Goal: Information Seeking & Learning: Learn about a topic

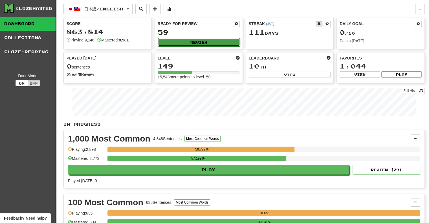
click at [198, 44] on button "Review" at bounding box center [199, 42] width 82 height 8
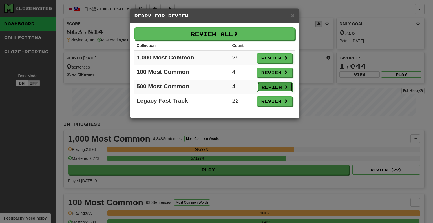
click at [278, 86] on button "Review" at bounding box center [275, 87] width 36 height 10
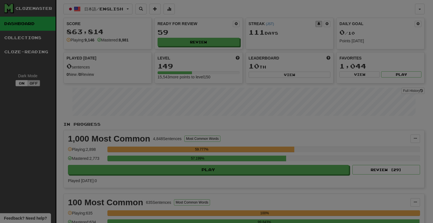
select select "**"
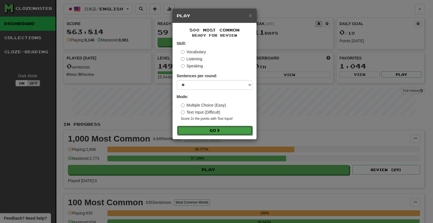
click at [234, 128] on button "Go" at bounding box center [215, 131] width 76 height 10
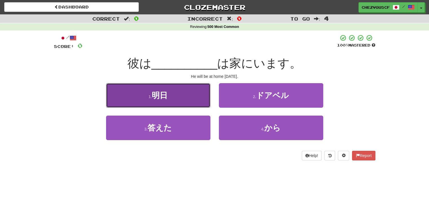
click at [193, 95] on button "1 . 明日" at bounding box center [158, 95] width 104 height 25
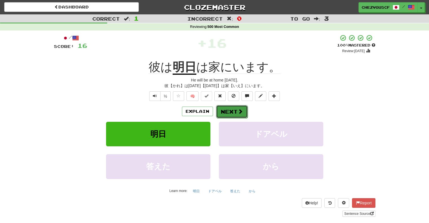
click at [240, 112] on span at bounding box center [240, 111] width 5 height 5
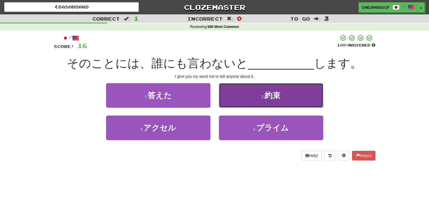
click at [244, 98] on button "2 . 約束" at bounding box center [271, 95] width 104 height 25
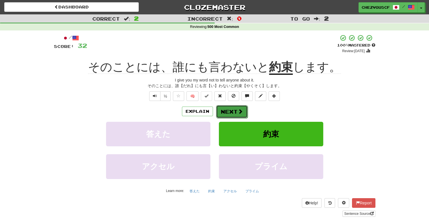
click at [240, 112] on span at bounding box center [240, 111] width 5 height 5
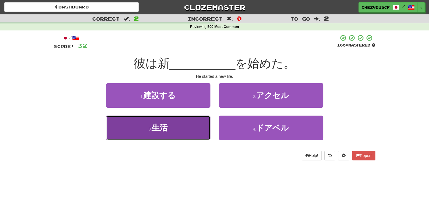
click at [196, 125] on button "3 . 生活" at bounding box center [158, 128] width 104 height 25
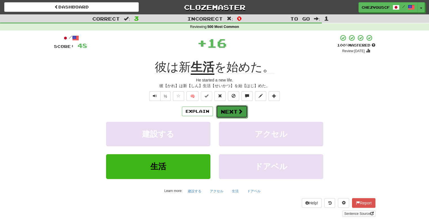
click at [230, 114] on button "Next" at bounding box center [232, 111] width 32 height 13
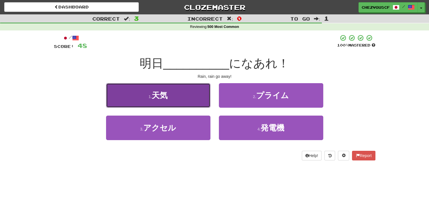
click at [201, 100] on button "1 . 天気" at bounding box center [158, 95] width 104 height 25
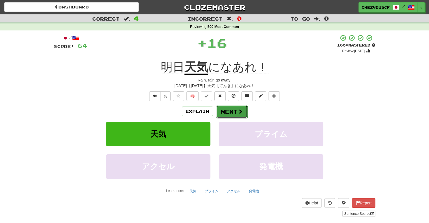
click at [227, 110] on button "Next" at bounding box center [232, 111] width 32 height 13
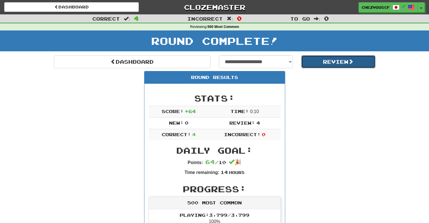
click at [326, 59] on button "Review" at bounding box center [338, 61] width 74 height 13
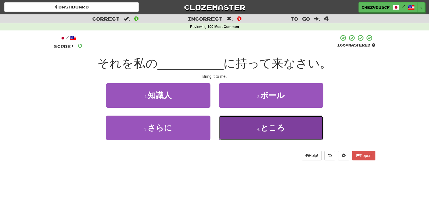
click at [254, 120] on button "4 . ところ" at bounding box center [271, 128] width 104 height 25
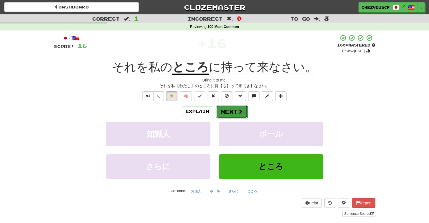
click at [240, 114] on button "Next" at bounding box center [232, 111] width 32 height 13
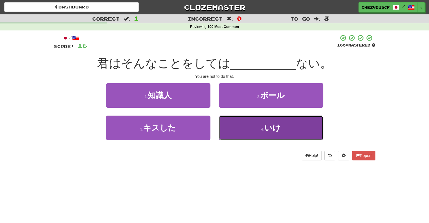
click at [251, 130] on button "4 . いけ" at bounding box center [271, 128] width 104 height 25
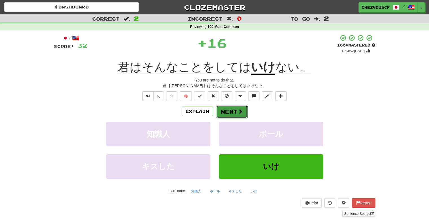
click at [234, 111] on button "Next" at bounding box center [232, 111] width 32 height 13
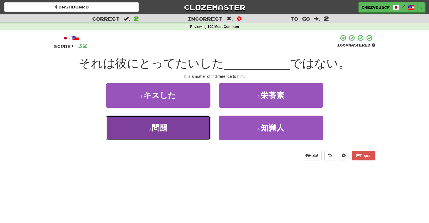
click at [190, 126] on button "3 . 問題" at bounding box center [158, 128] width 104 height 25
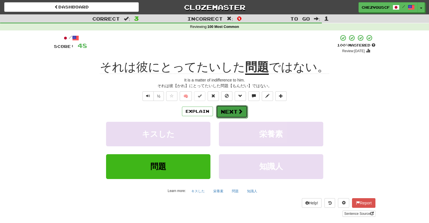
click at [235, 113] on button "Next" at bounding box center [232, 111] width 32 height 13
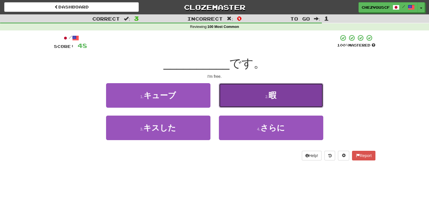
click at [245, 97] on button "2 . 暇" at bounding box center [271, 95] width 104 height 25
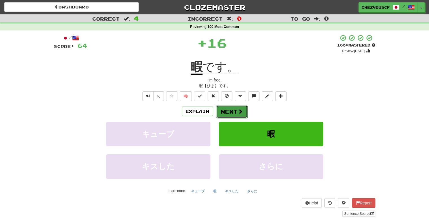
click at [230, 105] on button "Next" at bounding box center [232, 111] width 32 height 13
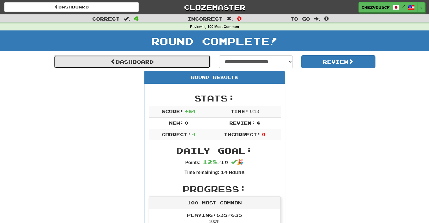
click at [170, 65] on link "Dashboard" at bounding box center [132, 61] width 156 height 13
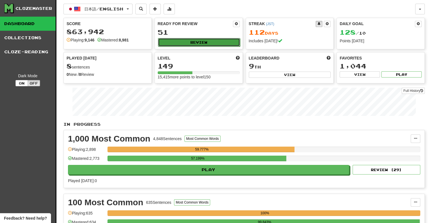
click at [224, 44] on button "Review" at bounding box center [199, 42] width 82 height 8
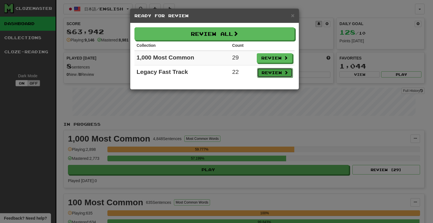
click at [265, 73] on button "Review" at bounding box center [275, 73] width 36 height 10
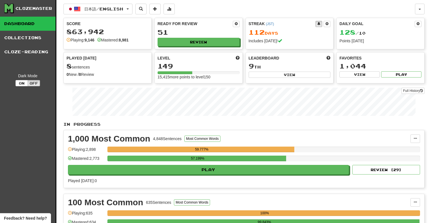
select select "**"
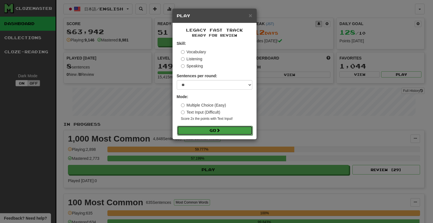
click at [238, 128] on button "Go" at bounding box center [215, 131] width 76 height 10
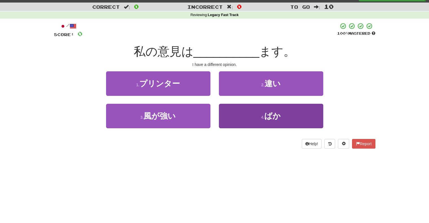
scroll to position [16, 0]
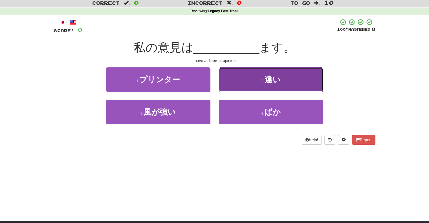
click at [262, 81] on small "2 ." at bounding box center [262, 81] width 3 height 5
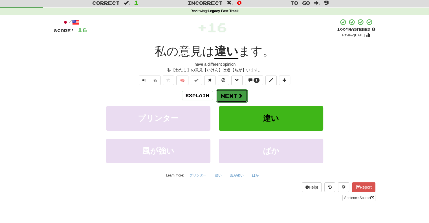
click at [233, 96] on button "Next" at bounding box center [232, 95] width 32 height 13
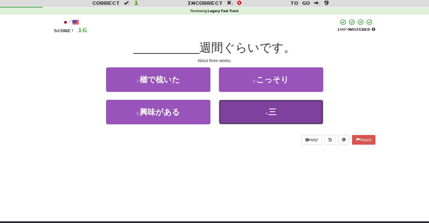
click at [246, 119] on button "4 . 三" at bounding box center [271, 112] width 104 height 25
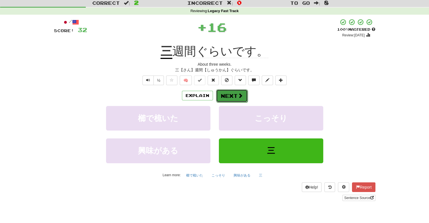
click at [240, 99] on button "Next" at bounding box center [232, 95] width 32 height 13
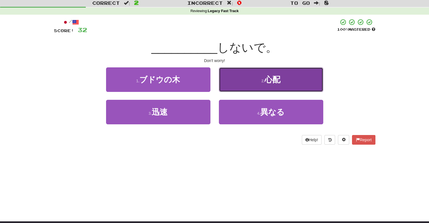
click at [250, 81] on button "2 . 心配" at bounding box center [271, 79] width 104 height 25
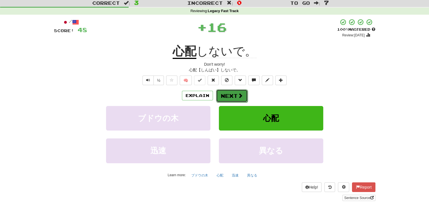
click at [230, 94] on button "Next" at bounding box center [232, 95] width 32 height 13
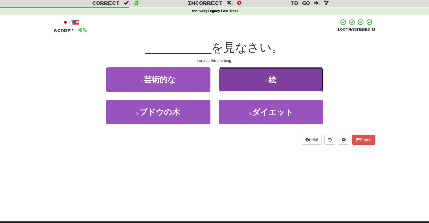
click at [257, 80] on button "2 . 絵" at bounding box center [271, 79] width 104 height 25
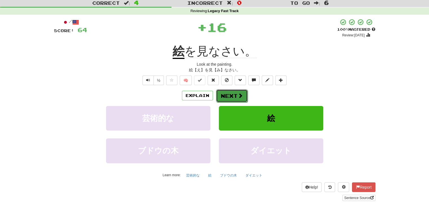
click at [222, 93] on button "Next" at bounding box center [232, 95] width 32 height 13
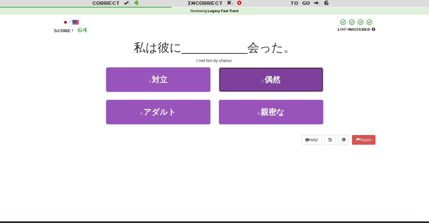
click at [238, 79] on button "2 . 偶然" at bounding box center [271, 79] width 104 height 25
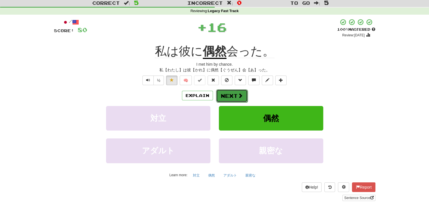
click at [233, 93] on button "Next" at bounding box center [232, 95] width 32 height 13
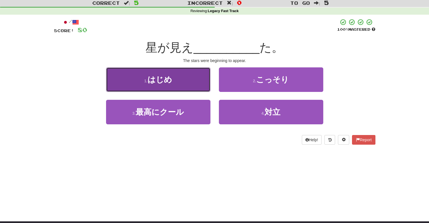
click at [196, 87] on button "1 . はじめ" at bounding box center [158, 79] width 104 height 25
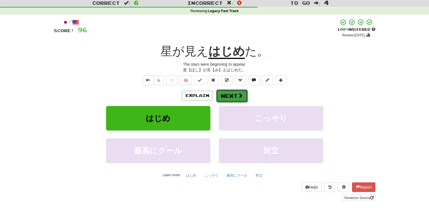
click at [231, 97] on button "Next" at bounding box center [232, 95] width 32 height 13
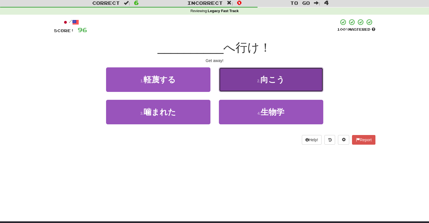
click at [248, 69] on button "2 . 向こう" at bounding box center [271, 79] width 104 height 25
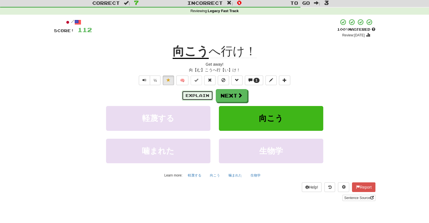
click at [205, 91] on button "Explain" at bounding box center [197, 96] width 31 height 10
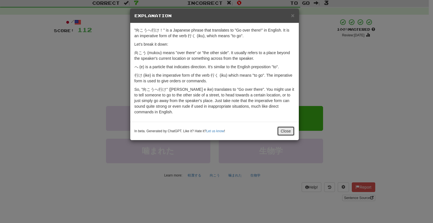
click at [282, 132] on button "Close" at bounding box center [285, 131] width 17 height 10
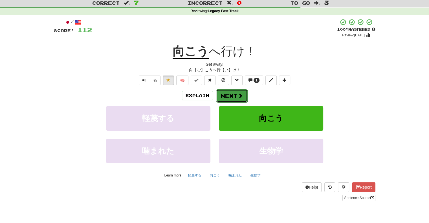
click at [238, 93] on span at bounding box center [240, 95] width 5 height 5
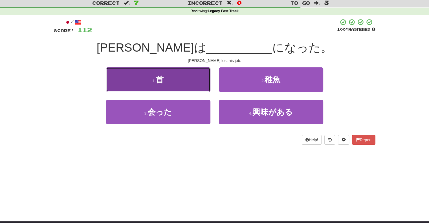
click at [192, 78] on button "1 . 首" at bounding box center [158, 79] width 104 height 25
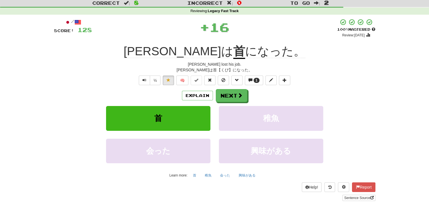
click at [273, 99] on div "Explain Next" at bounding box center [214, 95] width 321 height 13
click at [229, 101] on button "Next" at bounding box center [232, 95] width 32 height 13
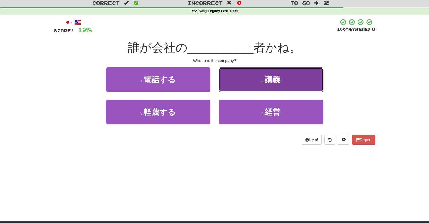
click at [237, 88] on button "2 . 講義" at bounding box center [271, 79] width 104 height 25
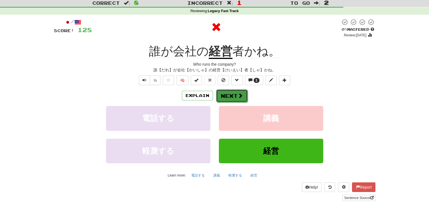
click at [240, 93] on span at bounding box center [240, 95] width 5 height 5
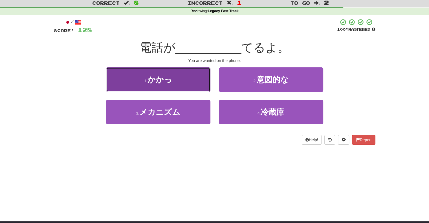
click at [205, 88] on button "1 . かかっ" at bounding box center [158, 79] width 104 height 25
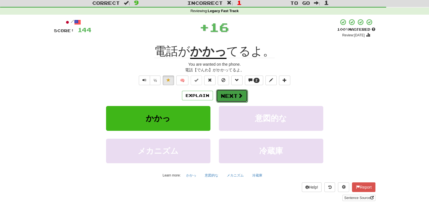
click at [226, 97] on button "Next" at bounding box center [232, 95] width 32 height 13
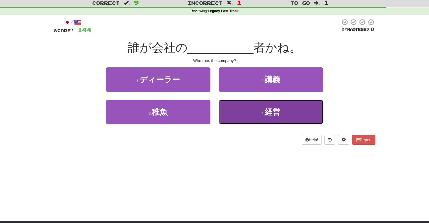
click at [233, 103] on button "4 . 経営" at bounding box center [271, 112] width 104 height 25
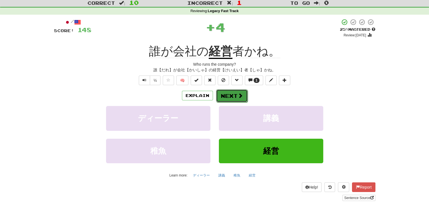
click at [241, 94] on span at bounding box center [240, 95] width 5 height 5
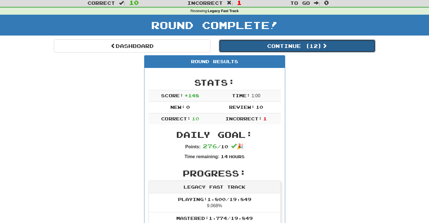
click at [300, 49] on button "Continue ( 12 )" at bounding box center [297, 45] width 156 height 13
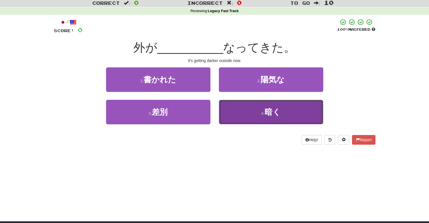
click at [244, 112] on button "4 . 暗く" at bounding box center [271, 112] width 104 height 25
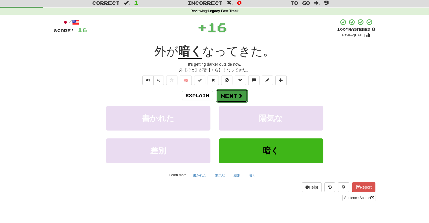
click at [240, 98] on span at bounding box center [240, 95] width 5 height 5
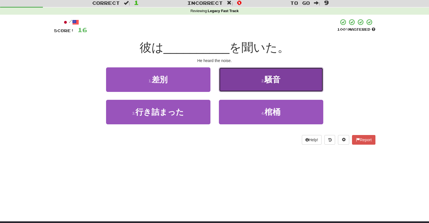
click at [245, 87] on button "2 . 騒音" at bounding box center [271, 79] width 104 height 25
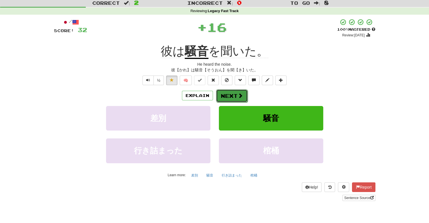
click at [240, 94] on span at bounding box center [240, 95] width 5 height 5
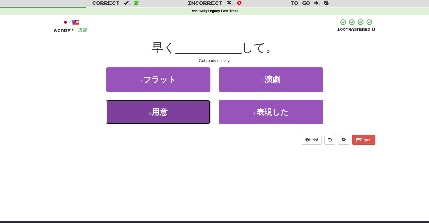
click at [205, 103] on button "3 . 用意" at bounding box center [158, 112] width 104 height 25
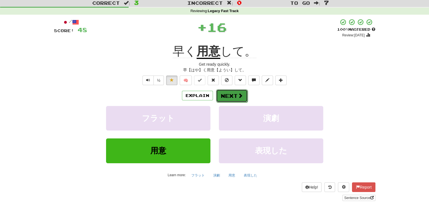
click at [226, 99] on button "Next" at bounding box center [232, 95] width 32 height 13
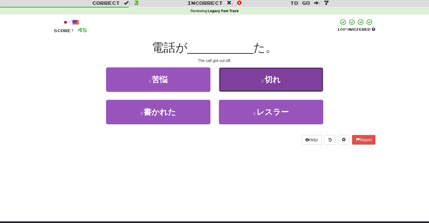
click at [231, 81] on button "2 . 切れ" at bounding box center [271, 79] width 104 height 25
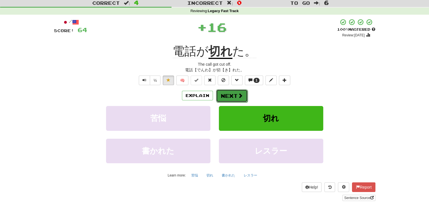
click at [234, 97] on button "Next" at bounding box center [232, 95] width 32 height 13
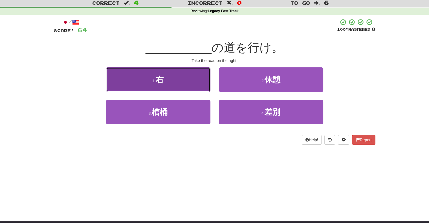
click at [198, 84] on button "1 . 右" at bounding box center [158, 79] width 104 height 25
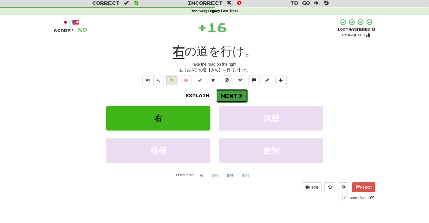
click at [223, 94] on button "Next" at bounding box center [232, 95] width 32 height 13
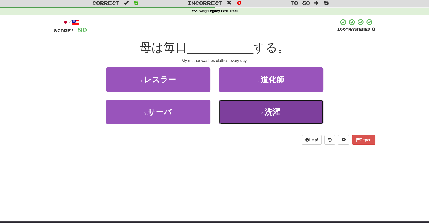
click at [234, 106] on button "4 . 洗濯" at bounding box center [271, 112] width 104 height 25
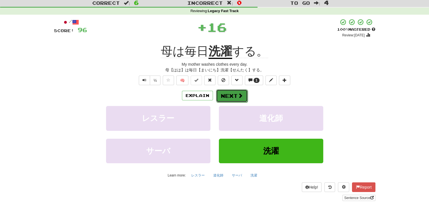
click at [238, 97] on span at bounding box center [240, 95] width 5 height 5
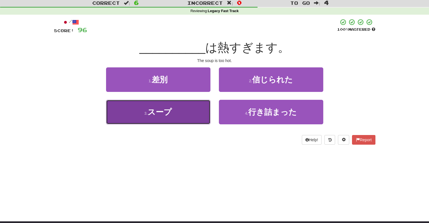
click at [202, 104] on button "3 . スープ" at bounding box center [158, 112] width 104 height 25
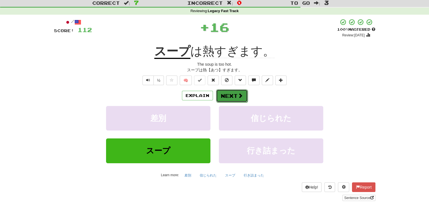
click at [227, 97] on button "Next" at bounding box center [232, 95] width 32 height 13
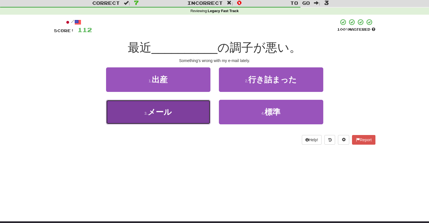
click at [180, 119] on button "3 . メール" at bounding box center [158, 112] width 104 height 25
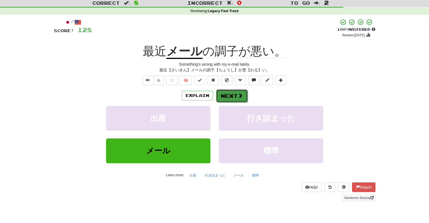
click at [227, 97] on button "Next" at bounding box center [232, 95] width 32 height 13
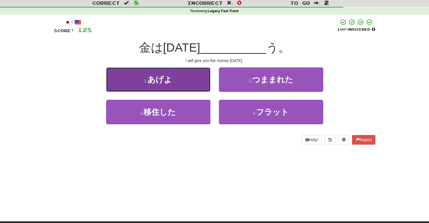
click at [206, 85] on button "1 . あげよ" at bounding box center [158, 79] width 104 height 25
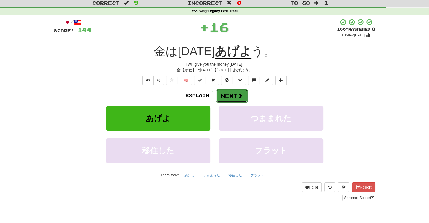
click at [224, 90] on button "Next" at bounding box center [232, 95] width 32 height 13
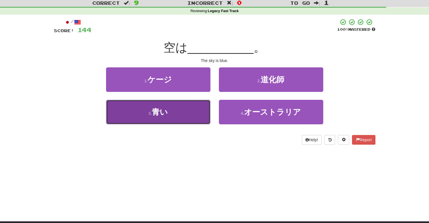
click at [203, 103] on button "3 . 青い" at bounding box center [158, 112] width 104 height 25
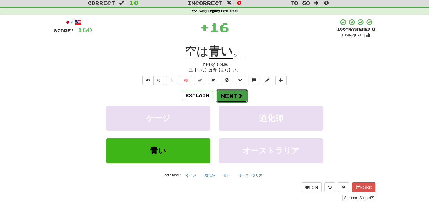
click at [223, 98] on button "Next" at bounding box center [232, 95] width 32 height 13
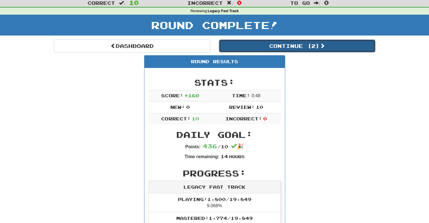
click at [281, 46] on button "Continue ( 2 )" at bounding box center [297, 45] width 156 height 13
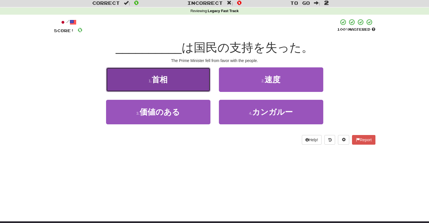
click at [198, 82] on button "1 . 首相" at bounding box center [158, 79] width 104 height 25
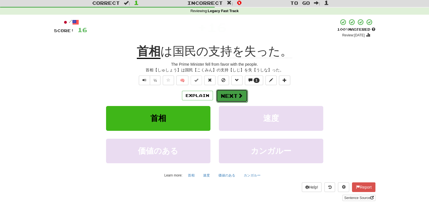
click at [243, 96] on button "Next" at bounding box center [232, 95] width 32 height 13
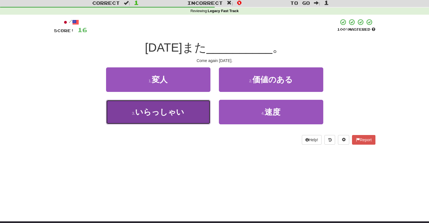
click at [201, 107] on button "3 . いらっしゃい" at bounding box center [158, 112] width 104 height 25
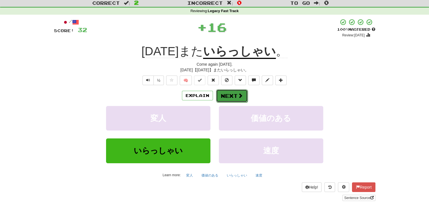
click at [228, 97] on button "Next" at bounding box center [232, 95] width 32 height 13
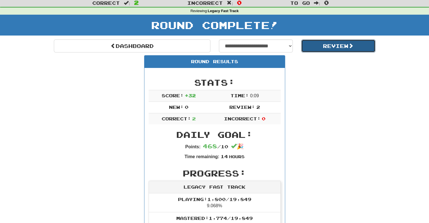
click at [323, 43] on button "Review" at bounding box center [338, 45] width 74 height 13
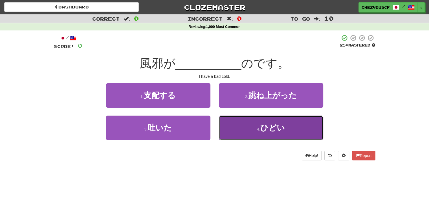
click at [273, 121] on button "4 . ひどい" at bounding box center [271, 128] width 104 height 25
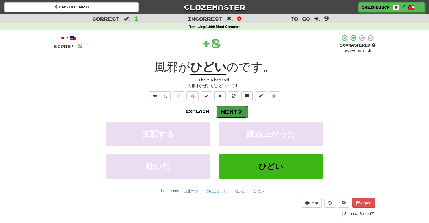
click at [238, 110] on span at bounding box center [240, 111] width 5 height 5
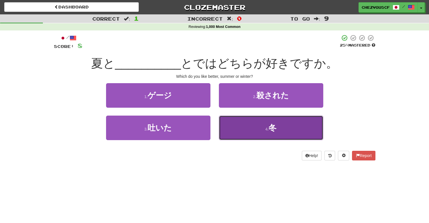
click at [245, 127] on button "4 . 冬" at bounding box center [271, 128] width 104 height 25
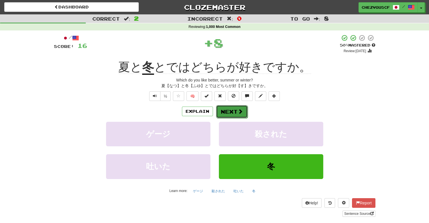
click at [240, 114] on span at bounding box center [240, 111] width 5 height 5
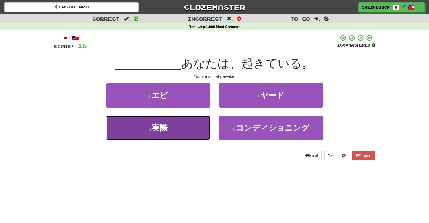
click at [203, 116] on button "3 . 実際" at bounding box center [158, 128] width 104 height 25
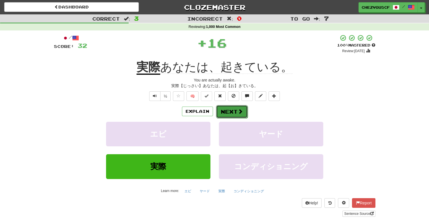
click at [226, 110] on button "Next" at bounding box center [232, 111] width 32 height 13
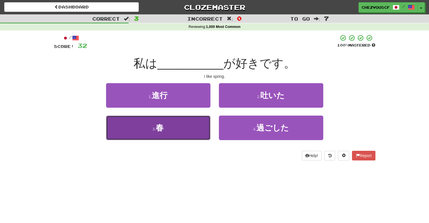
click at [200, 121] on button "3 . 春" at bounding box center [158, 128] width 104 height 25
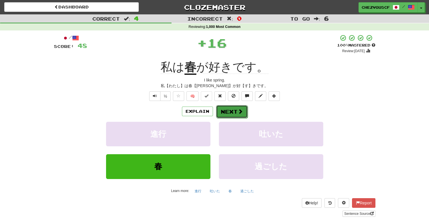
click at [232, 113] on button "Next" at bounding box center [232, 111] width 32 height 13
